Goal: Navigation & Orientation: Find specific page/section

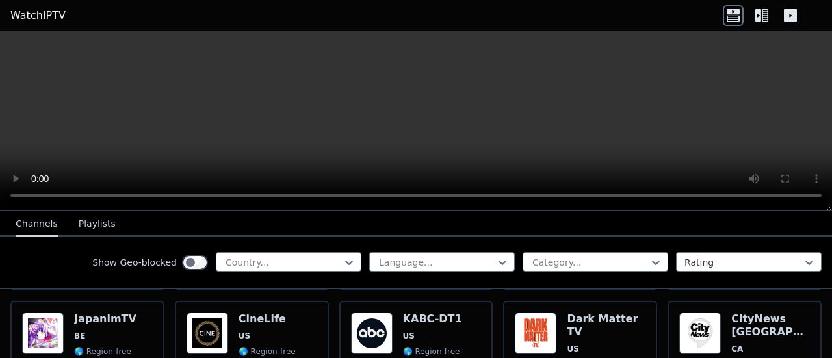
scroll to position [662, 0]
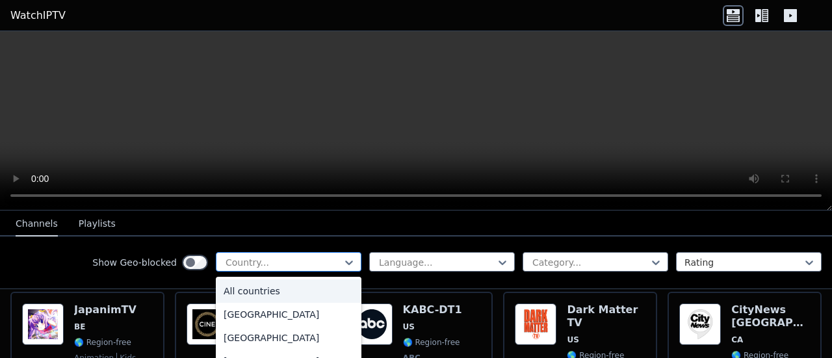
click at [251, 261] on div at bounding box center [283, 262] width 118 height 13
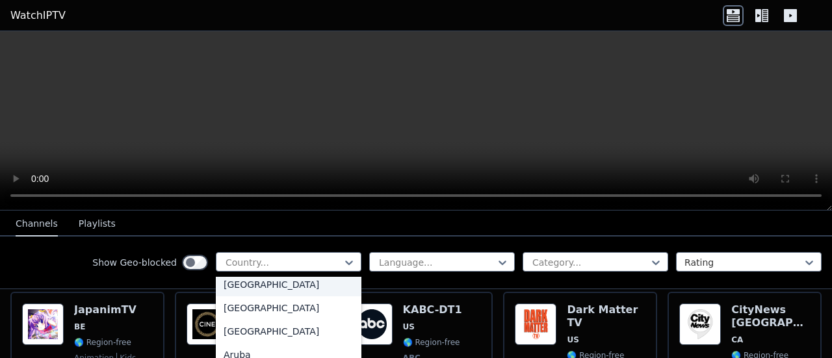
scroll to position [0, 0]
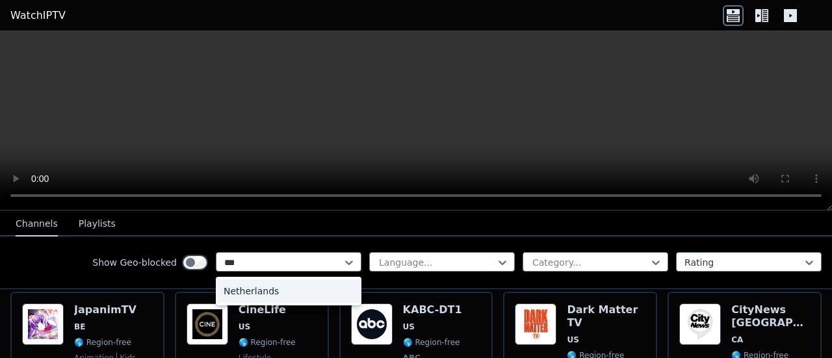
type input "****"
click at [255, 287] on div "Netherlands" at bounding box center [289, 290] width 146 height 23
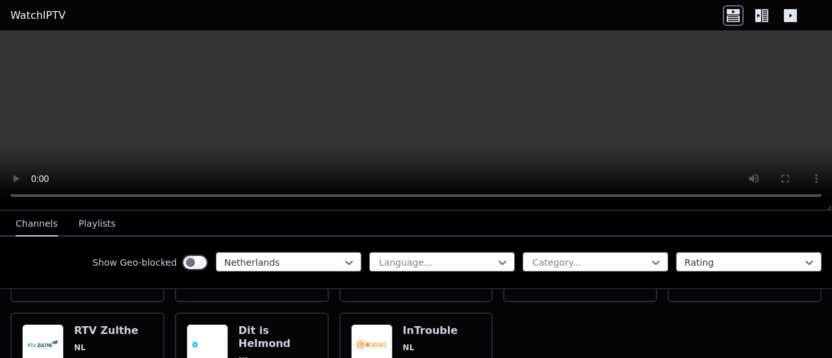
scroll to position [4724, 0]
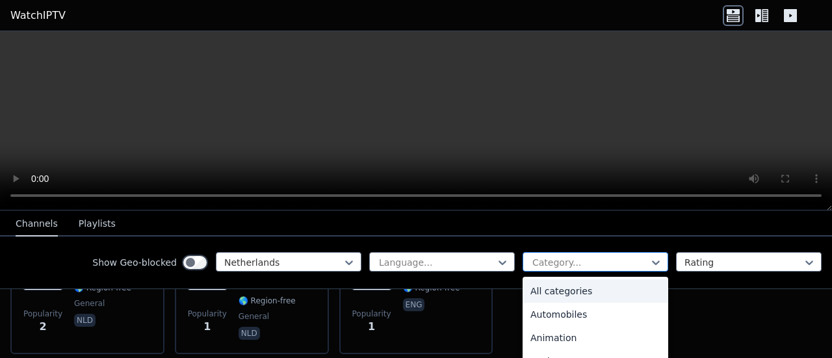
click at [546, 264] on div at bounding box center [590, 262] width 118 height 13
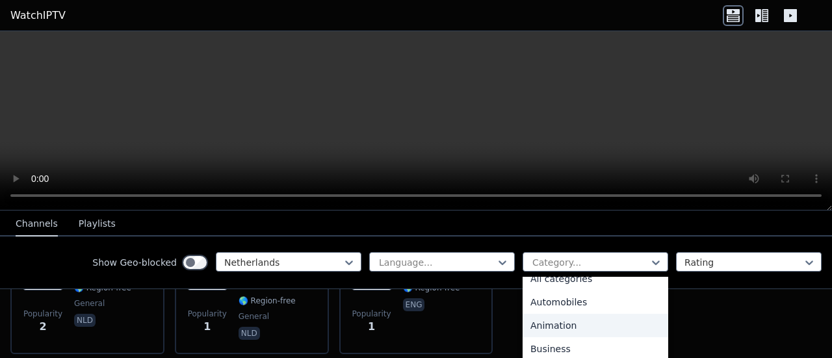
scroll to position [0, 0]
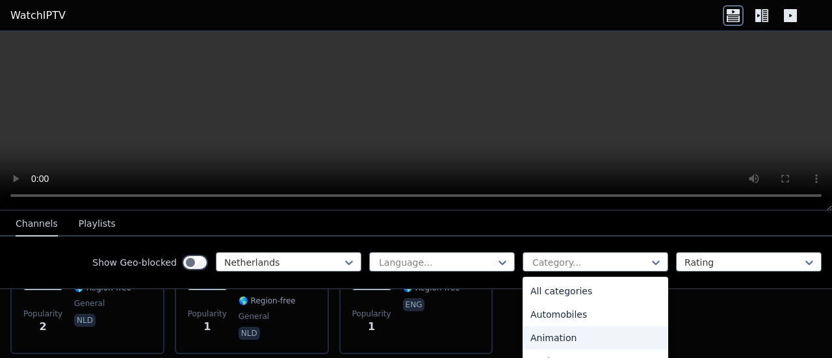
type input "*"
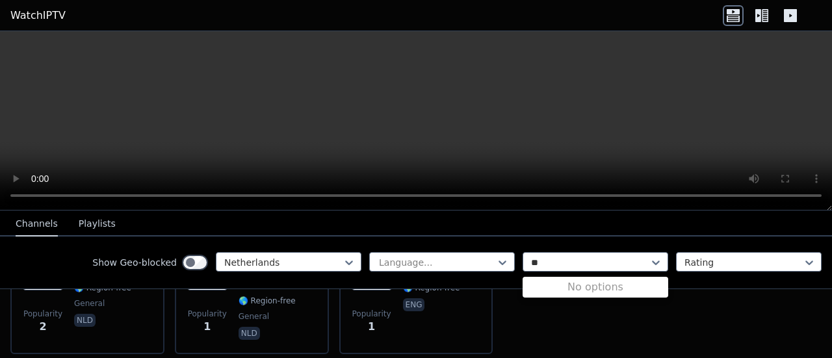
type input "*"
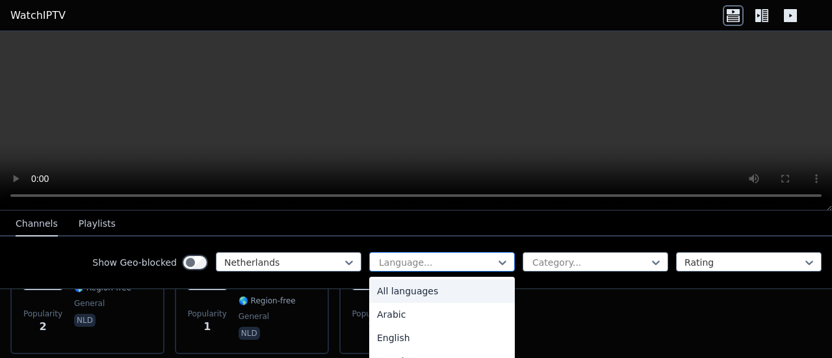
click at [456, 263] on div at bounding box center [437, 262] width 118 height 13
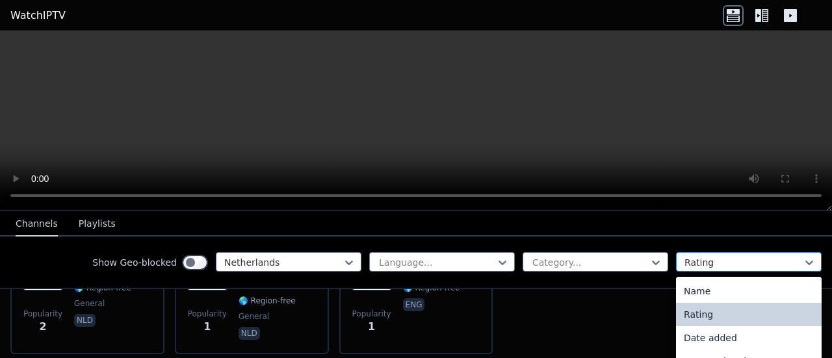
click at [713, 257] on div at bounding box center [743, 262] width 118 height 13
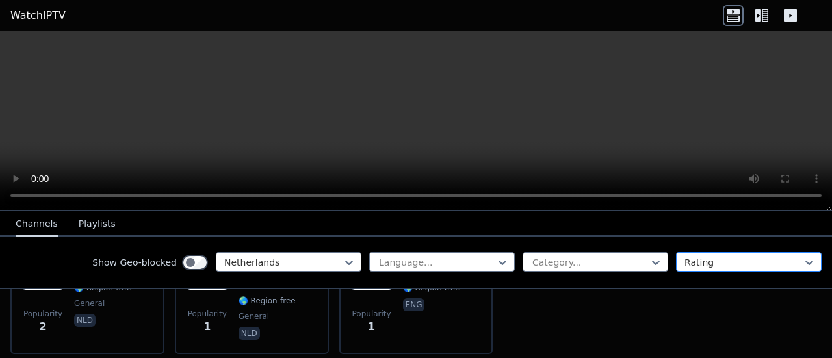
click at [713, 257] on div at bounding box center [743, 262] width 118 height 13
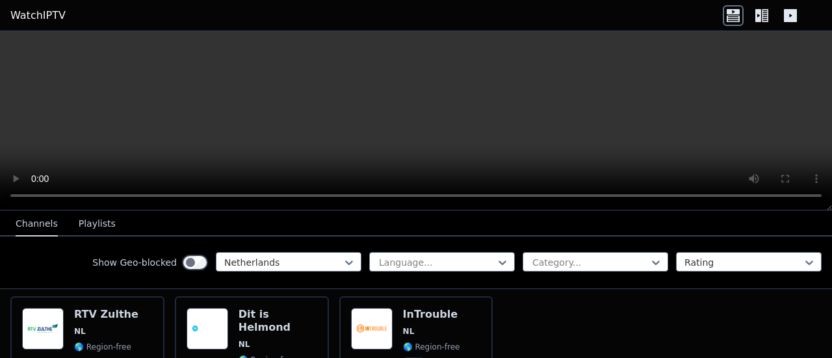
click at [90, 223] on button "Playlists" at bounding box center [97, 224] width 37 height 25
